Goal: Task Accomplishment & Management: Manage account settings

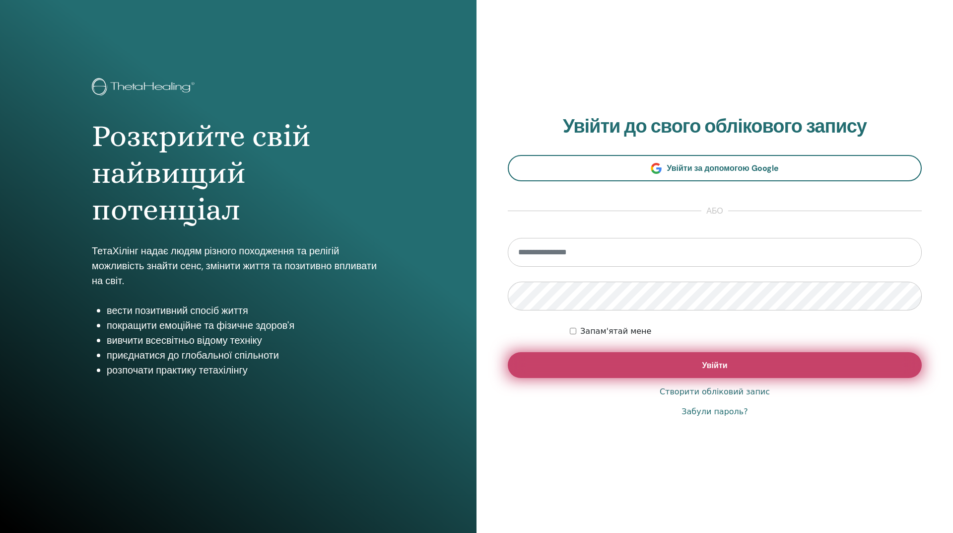
type input "**********"
click at [720, 370] on button "Увійти" at bounding box center [715, 365] width 414 height 26
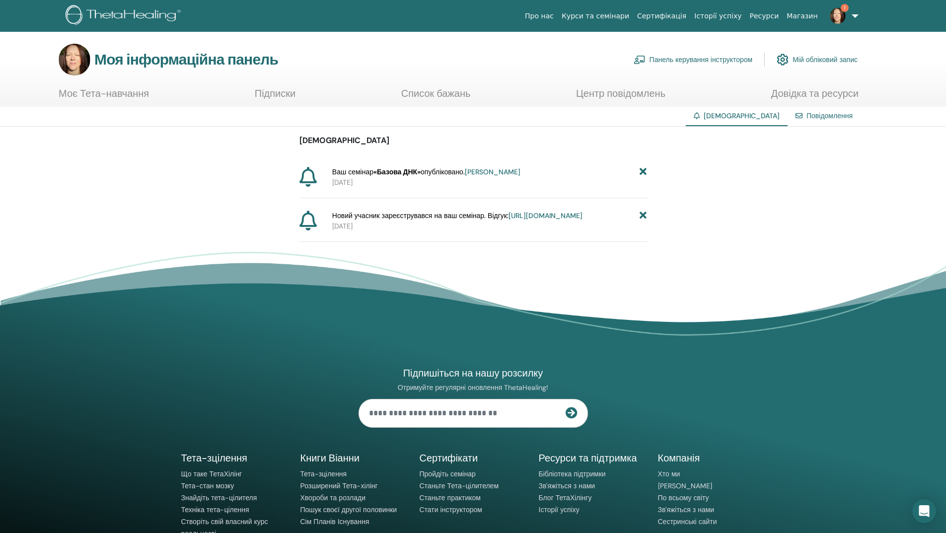
click at [508, 220] on font "https://member.thetahealing.com/instructor/seminar/375848/attendees" at bounding box center [545, 215] width 74 height 9
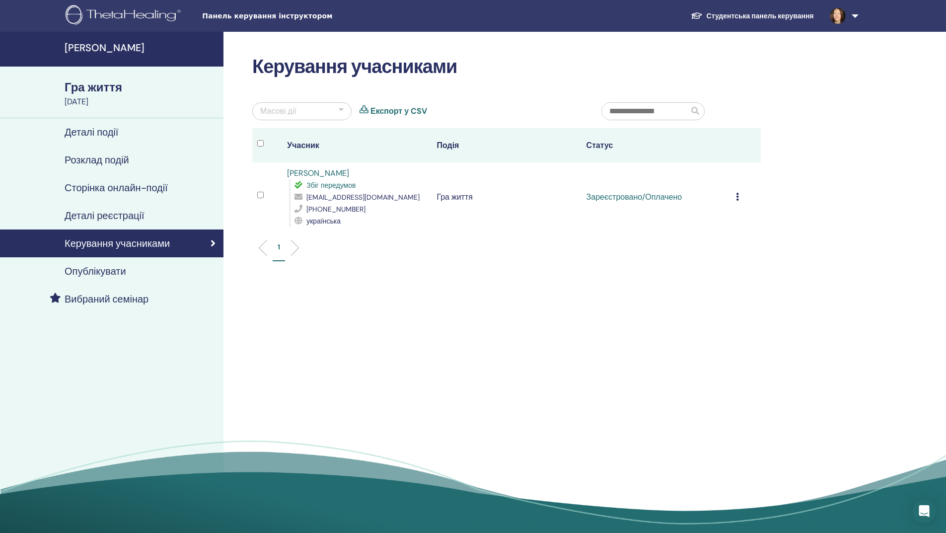
click at [738, 198] on icon at bounding box center [737, 197] width 3 height 8
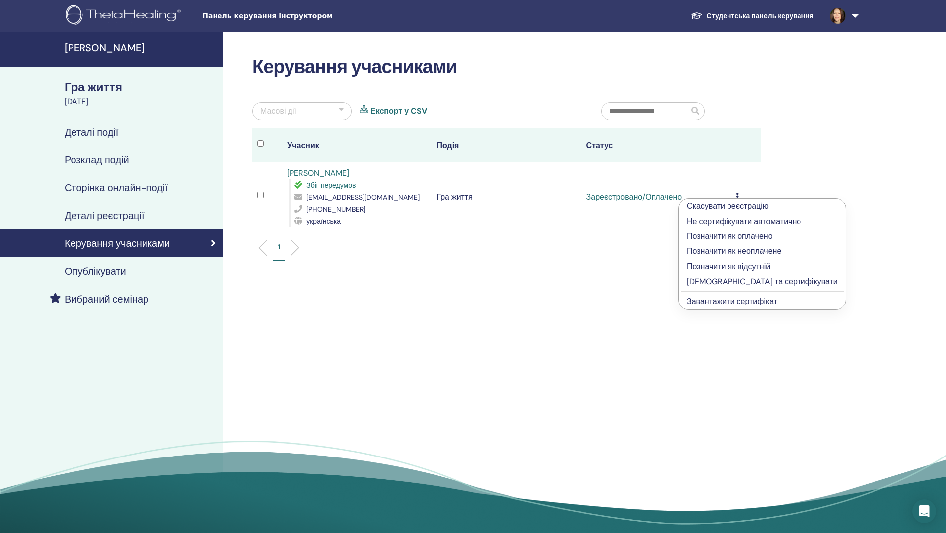
click at [739, 280] on font "Заповнити та сертифікувати" at bounding box center [761, 281] width 151 height 10
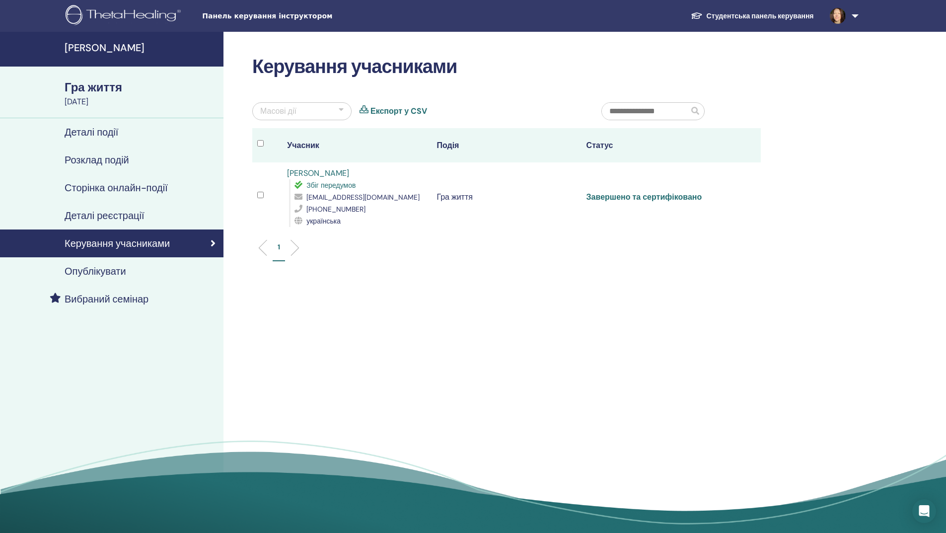
click at [666, 198] on font "Завершено та сертифіковано" at bounding box center [644, 197] width 116 height 10
